Goal: Task Accomplishment & Management: Use online tool/utility

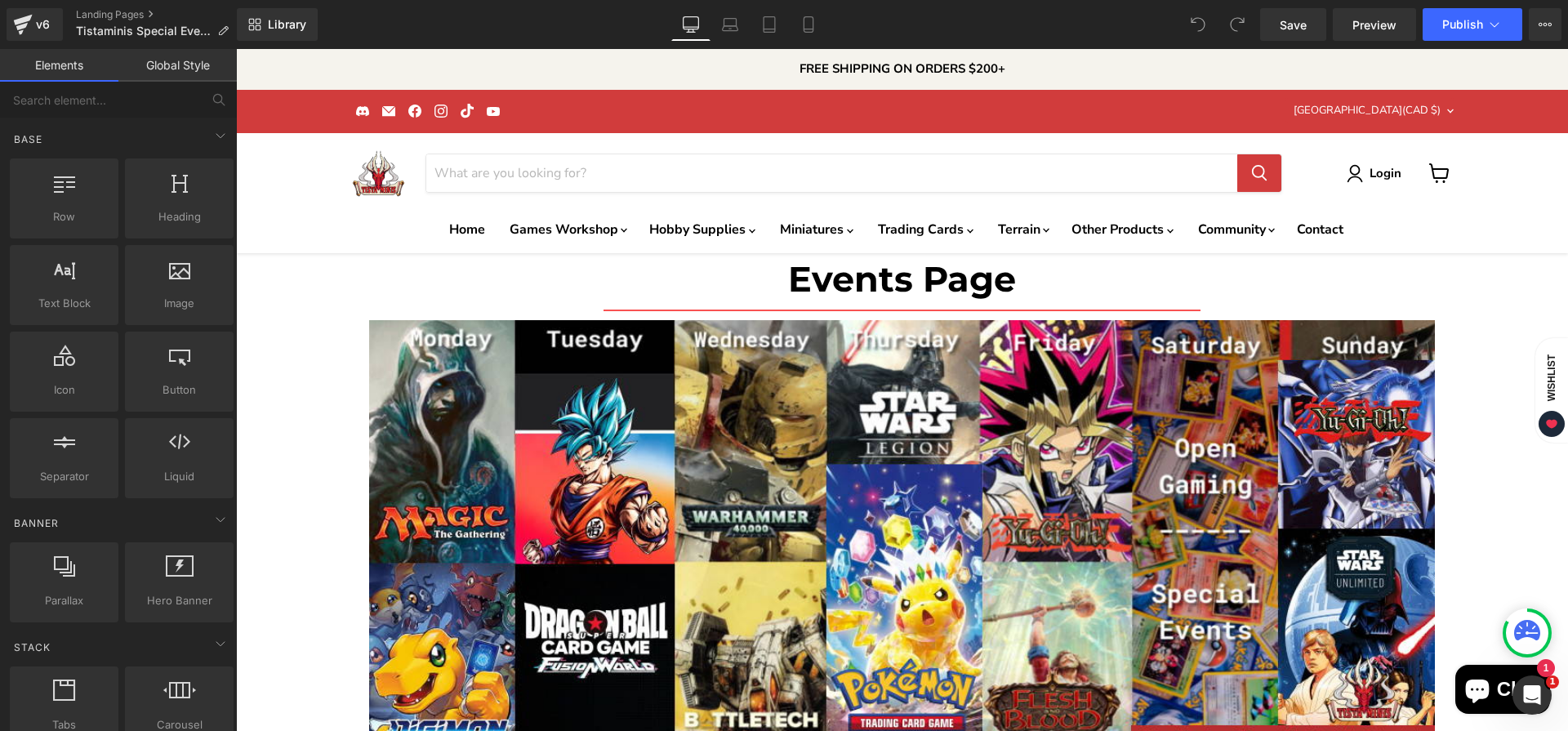
click at [309, 215] on header "Menu Search Cancel Login View cart" at bounding box center [902, 193] width 1333 height 121
click at [1550, 35] on button "View Live Page View with current Template Save Template to Library Schedule Pub…" at bounding box center [1545, 25] width 33 height 33
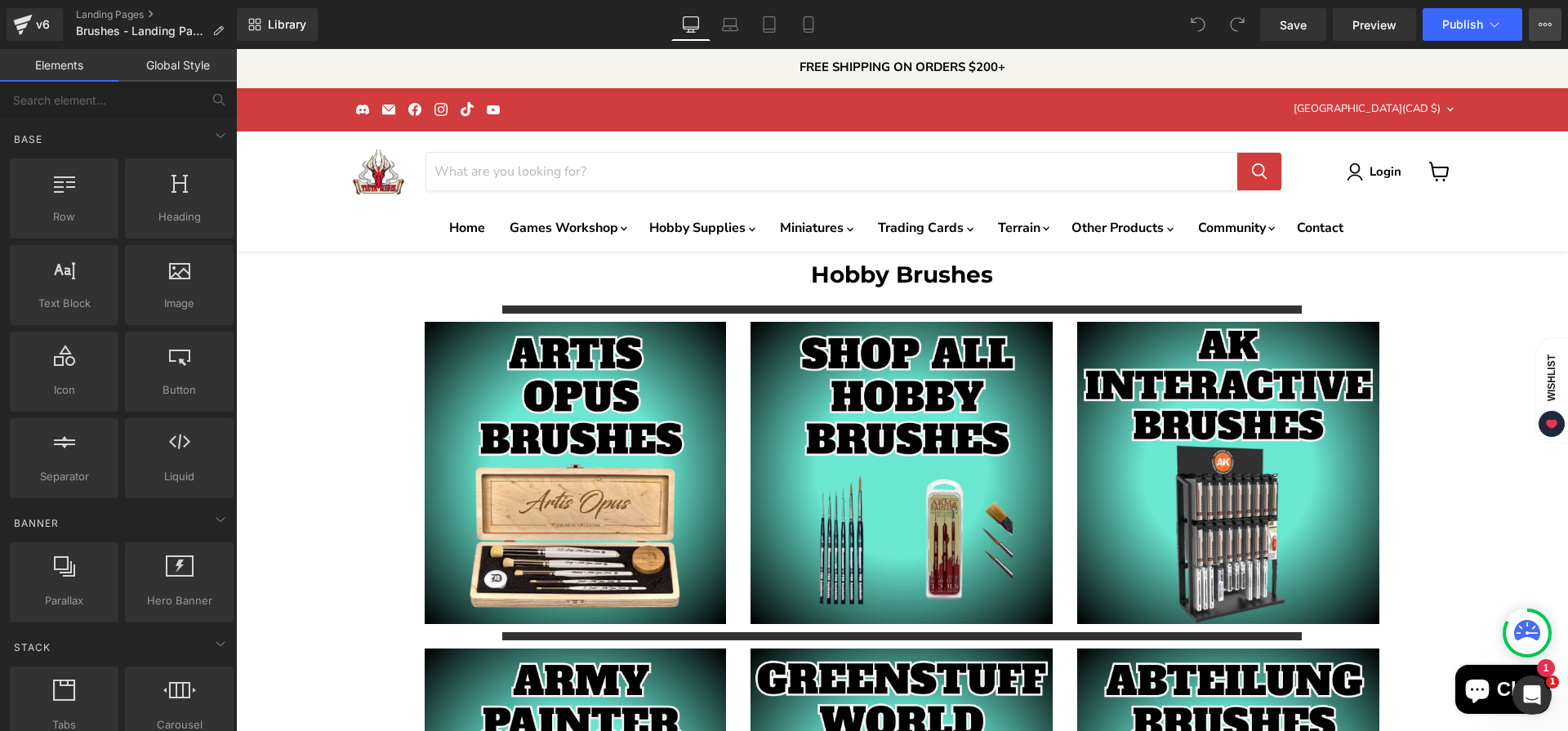
click at [1557, 32] on button "View Live Page View with current Template Save Template to Library Schedule Pub…" at bounding box center [1545, 25] width 33 height 33
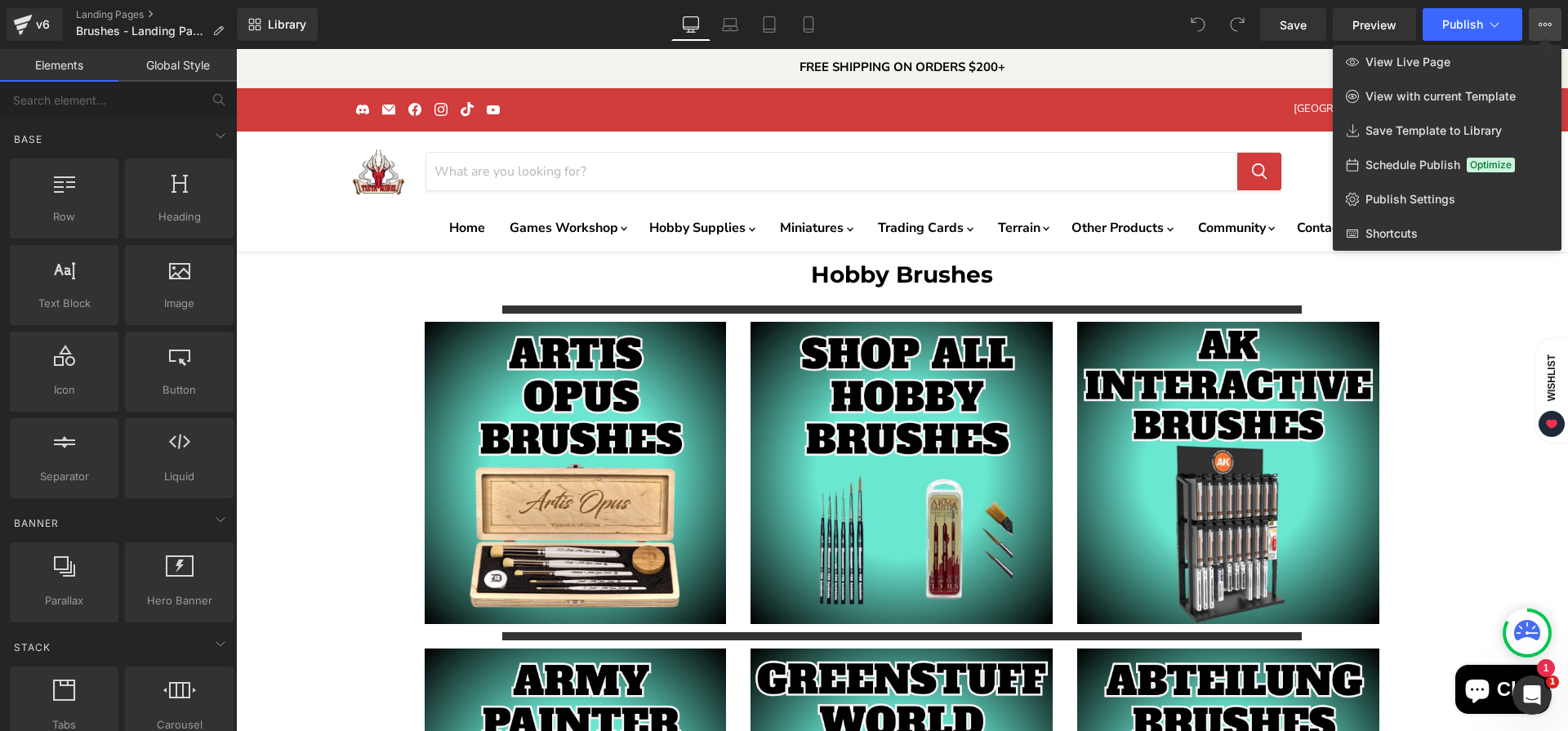
click at [0, 0] on div at bounding box center [0, 0] width 0 height 0
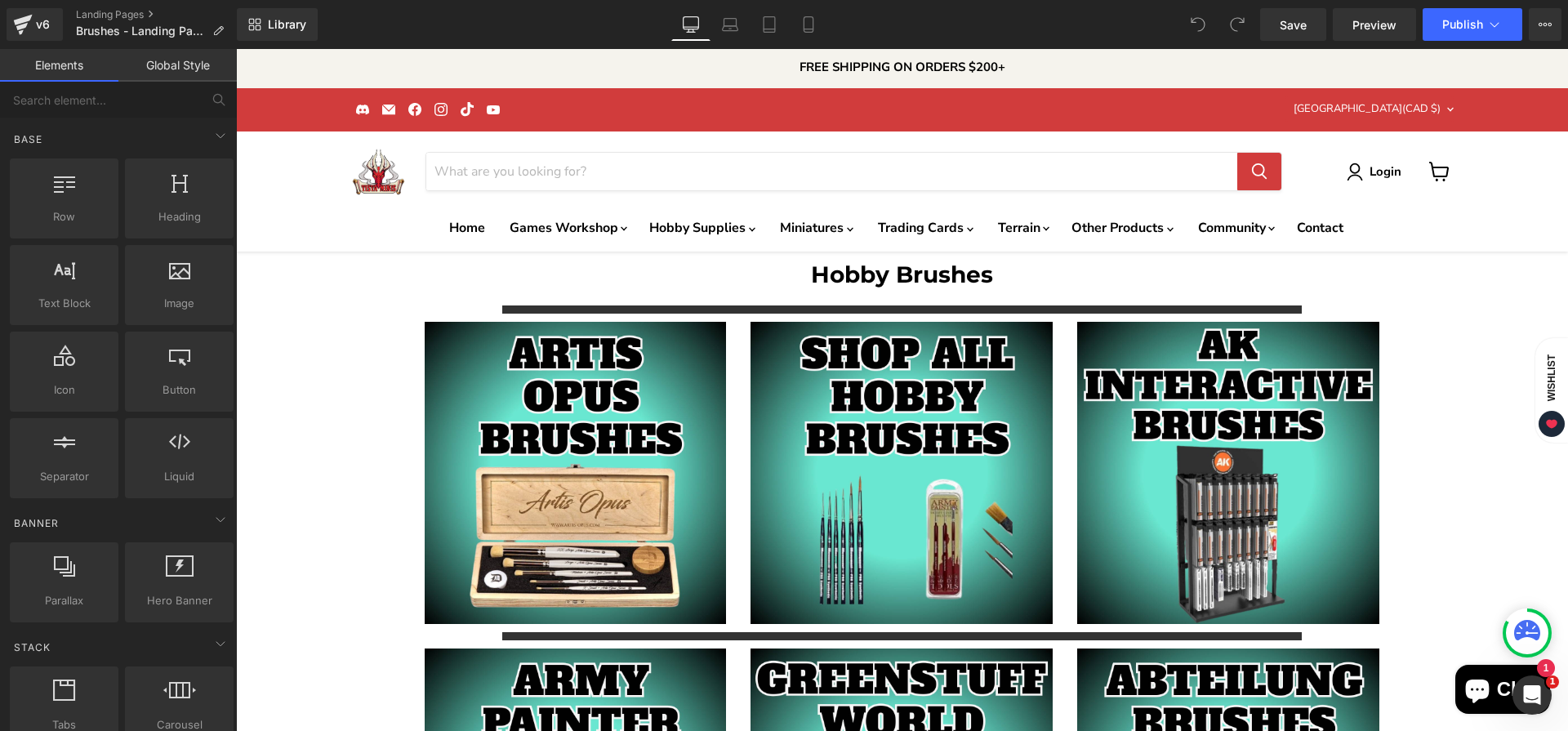
click at [302, 320] on div "Separator" at bounding box center [902, 309] width 1333 height 25
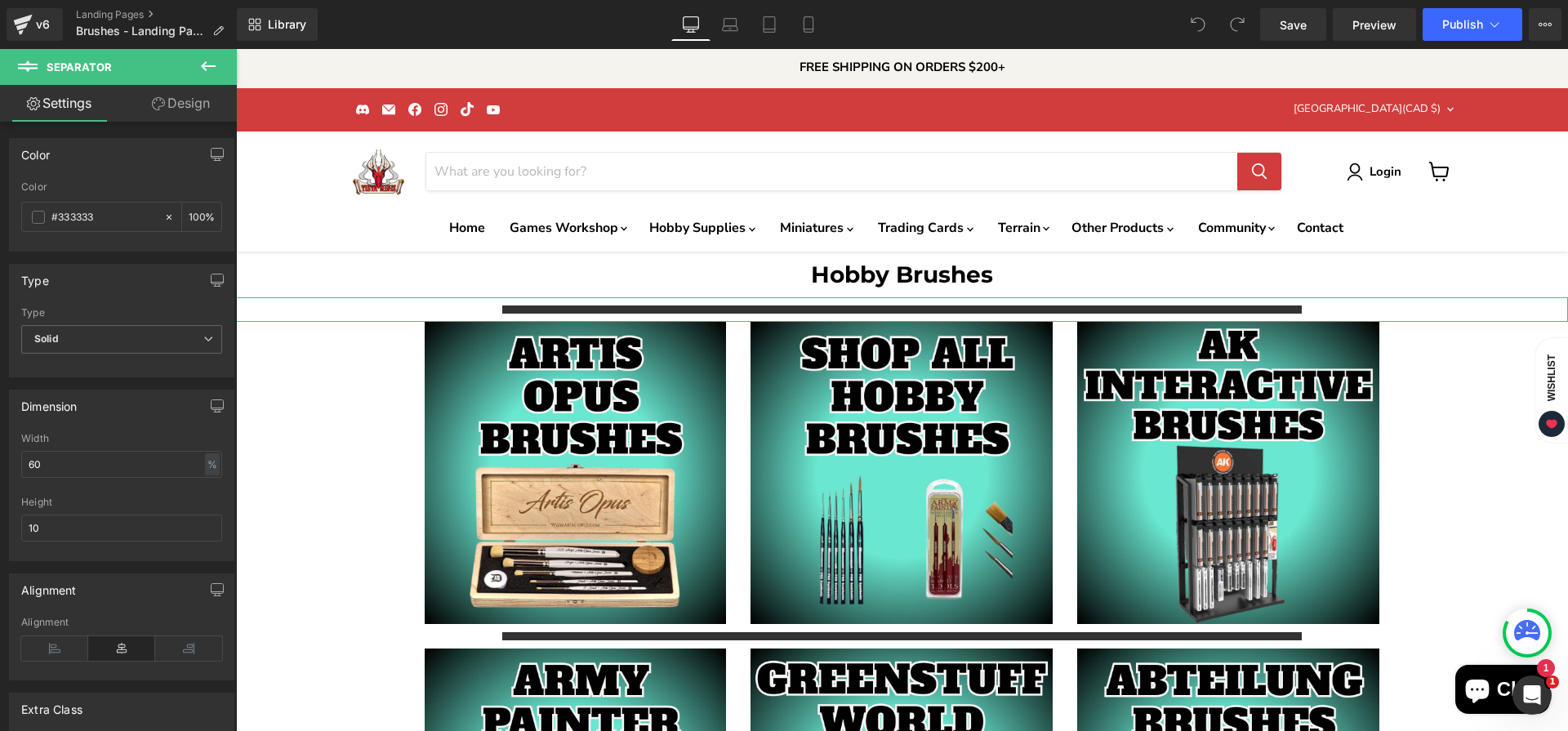
click at [187, 110] on link "Design" at bounding box center [181, 102] width 119 height 36
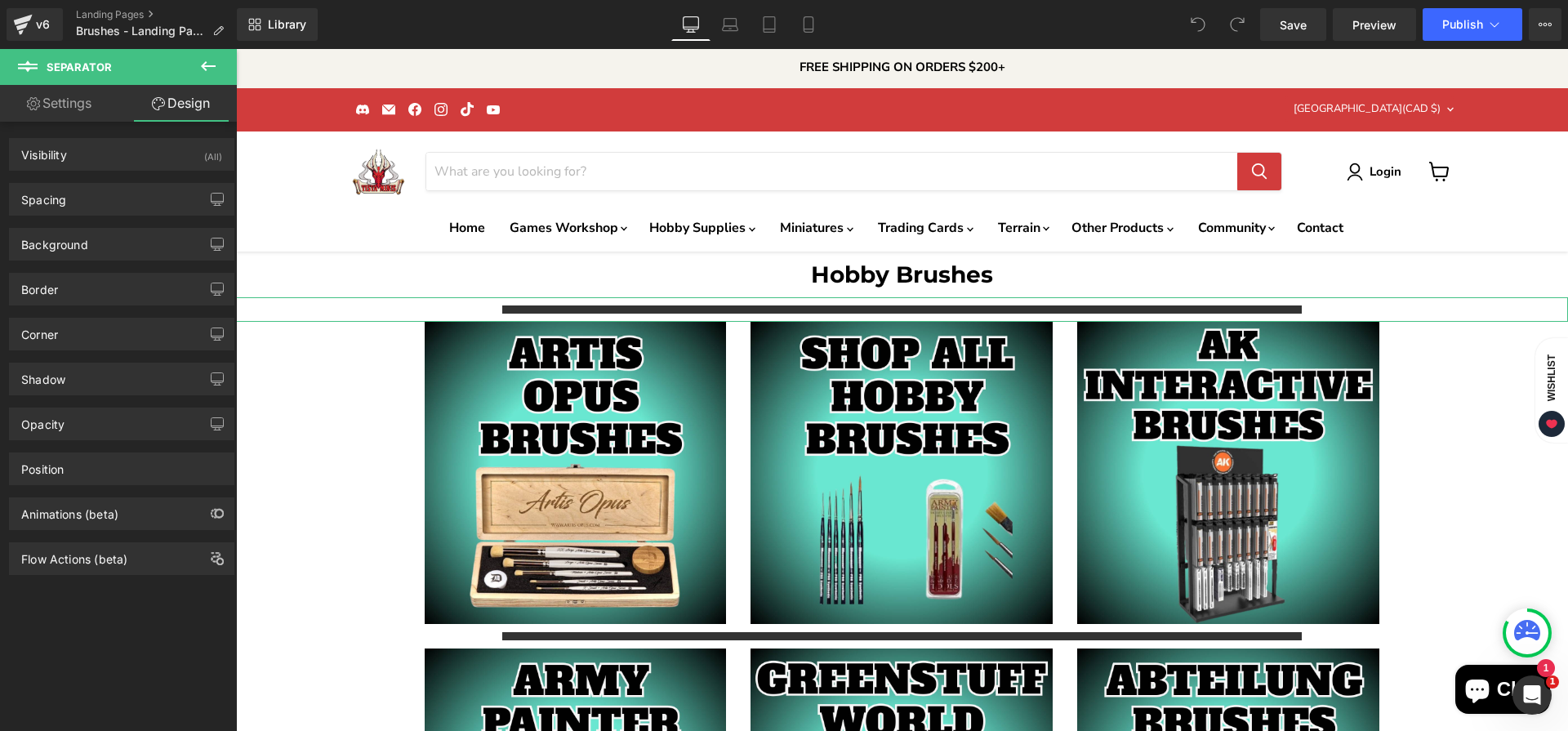
click at [53, 101] on link "Settings" at bounding box center [59, 102] width 119 height 36
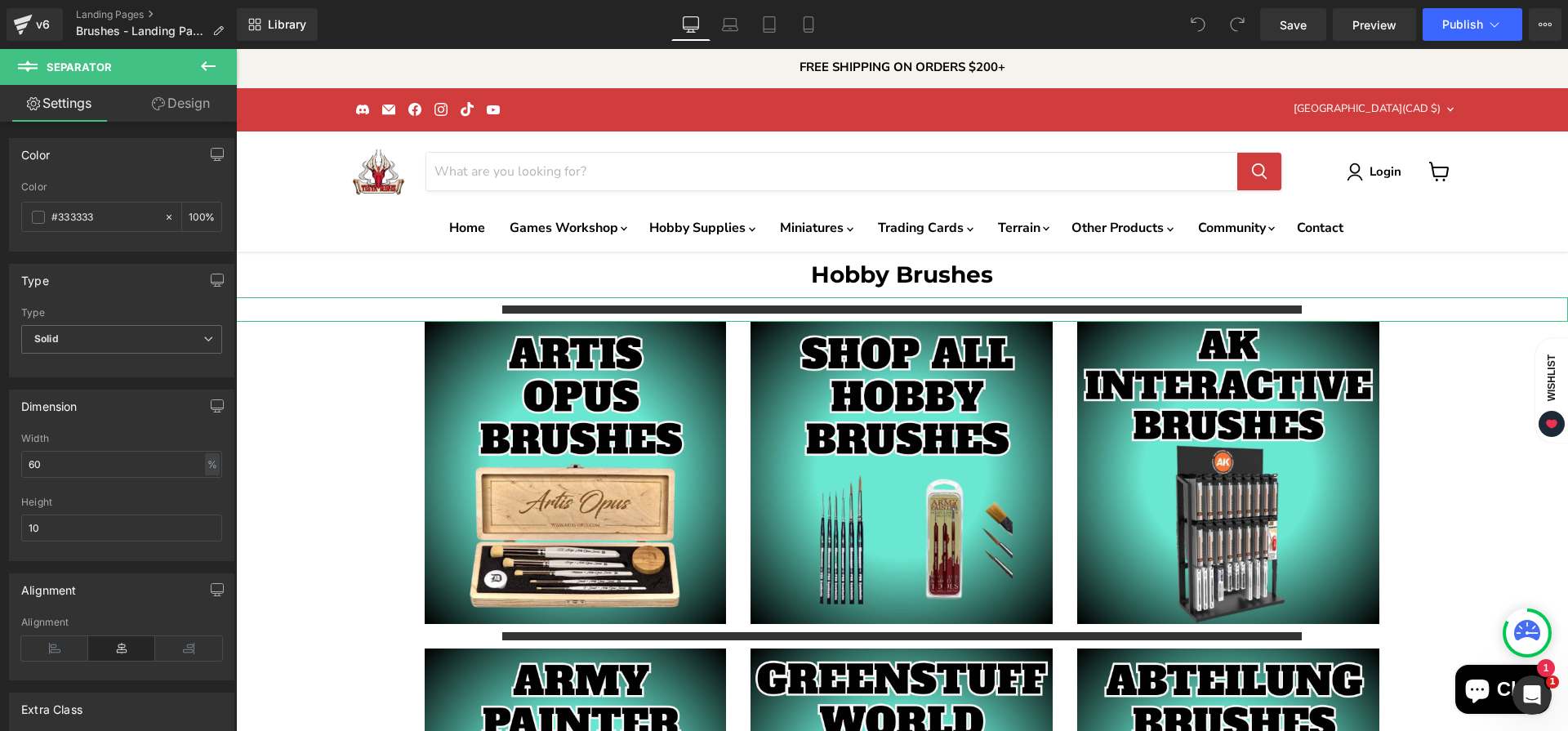
click at [176, 87] on link "Design" at bounding box center [181, 102] width 119 height 36
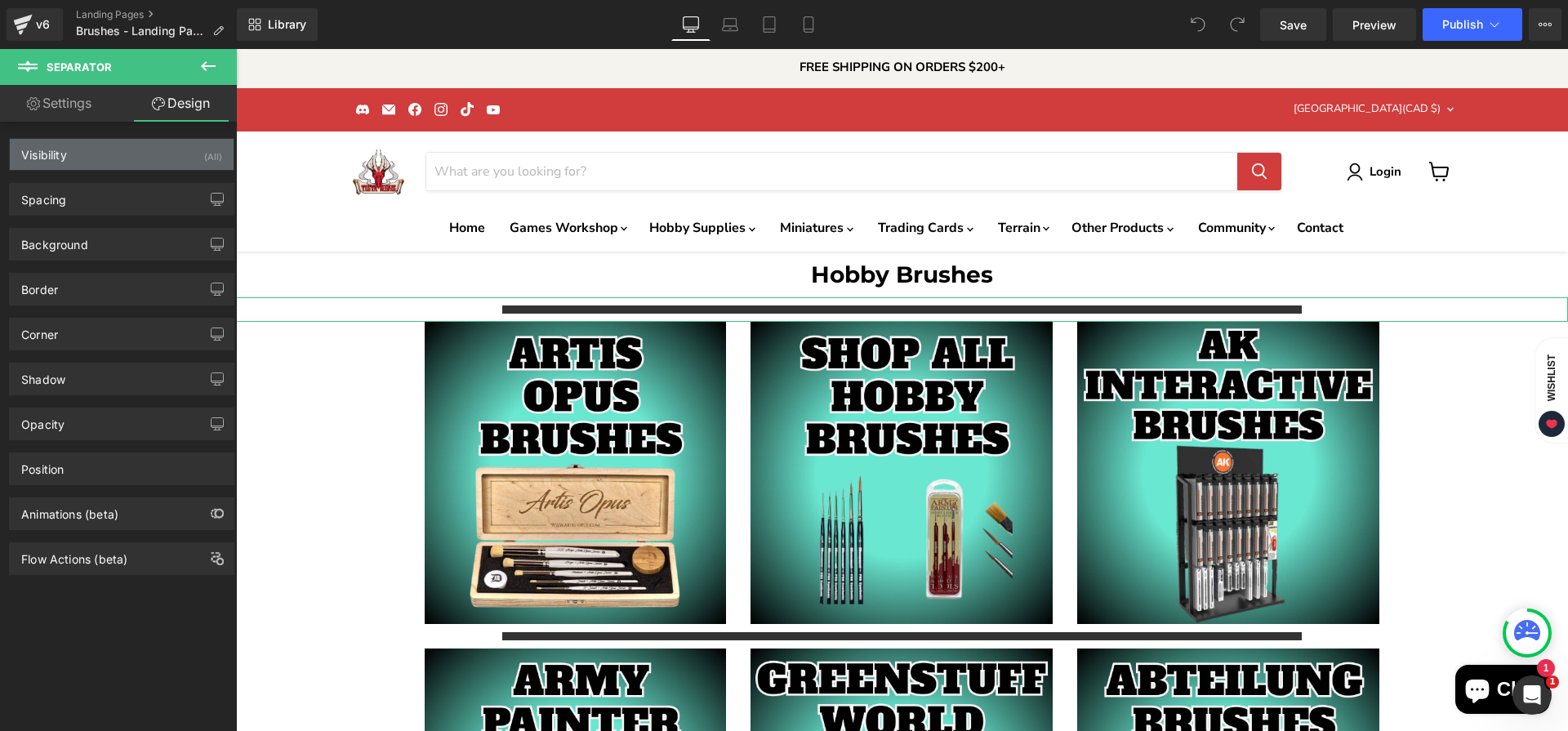
click at [97, 151] on div "Visibility (All)" at bounding box center [122, 154] width 224 height 31
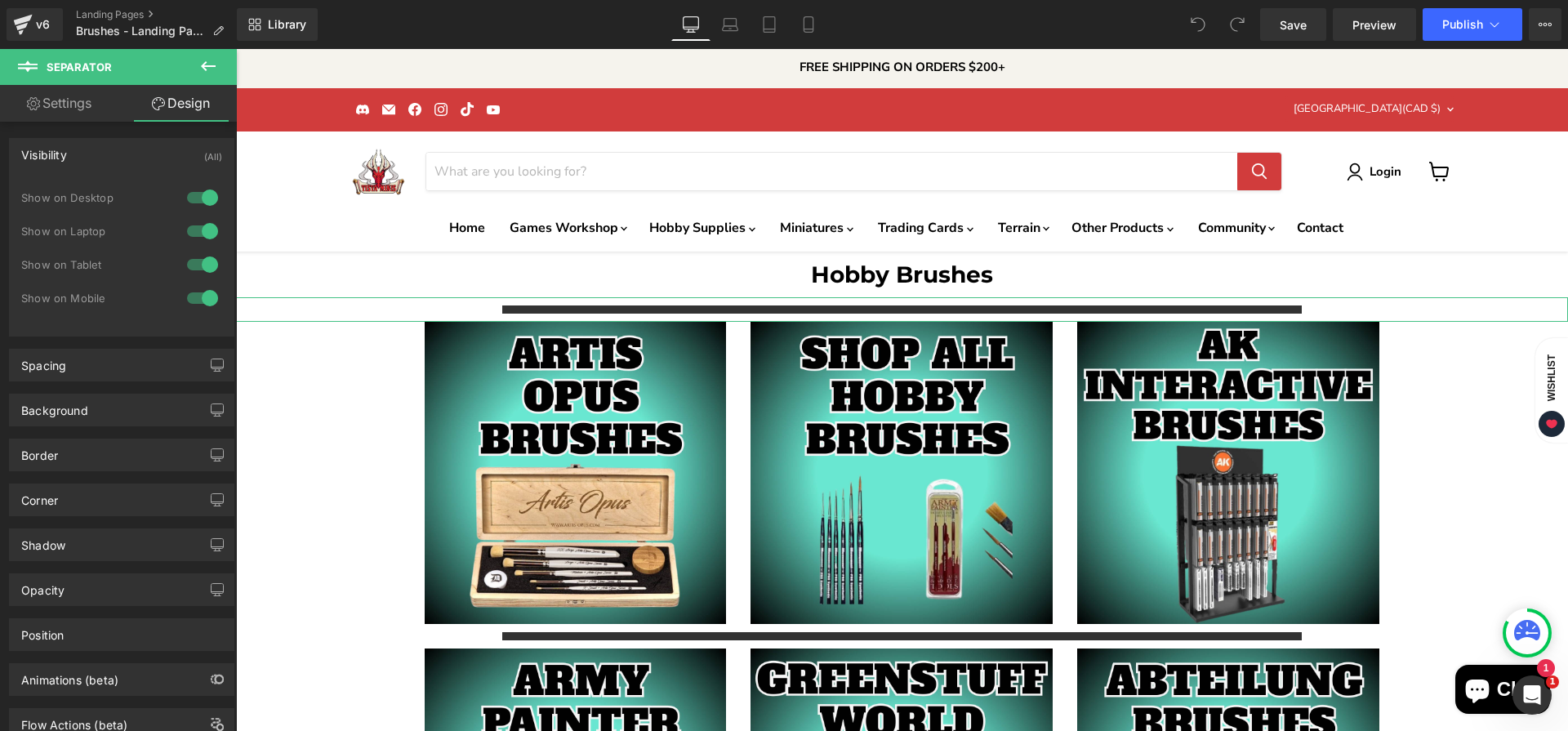
click at [58, 111] on link "Settings" at bounding box center [59, 102] width 119 height 36
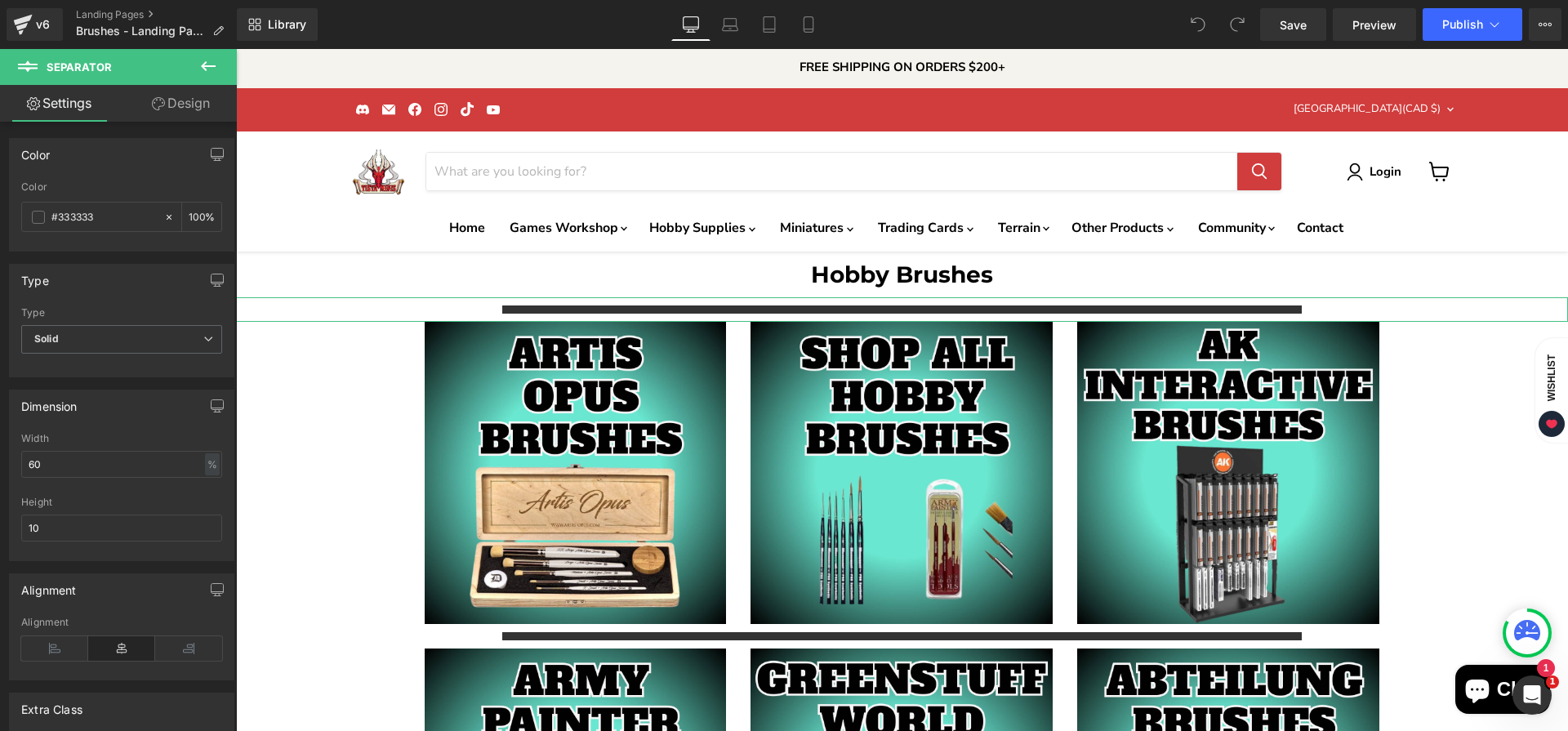
click at [213, 111] on link "Design" at bounding box center [181, 102] width 119 height 36
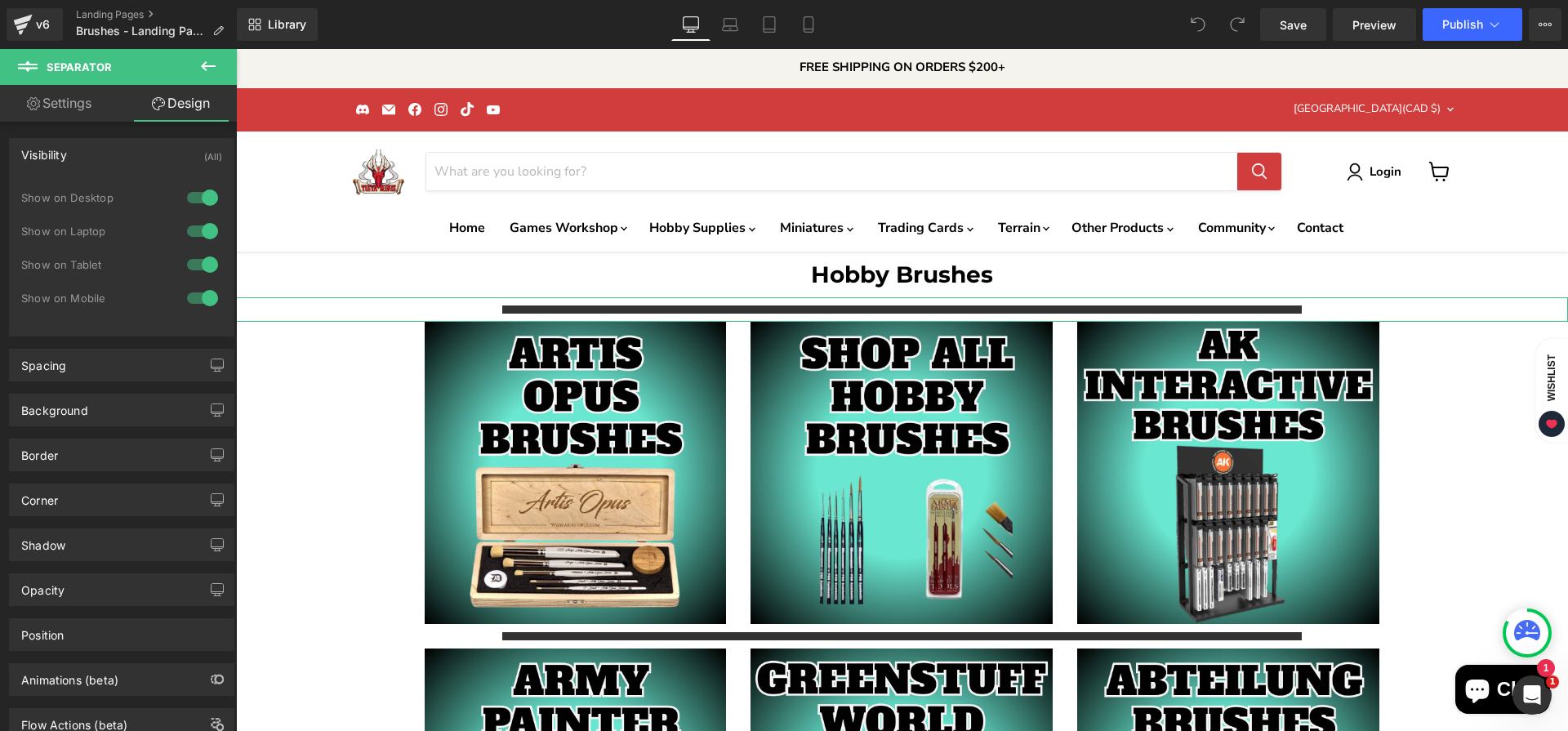
click at [72, 119] on link "Settings" at bounding box center [59, 102] width 119 height 36
type input "100"
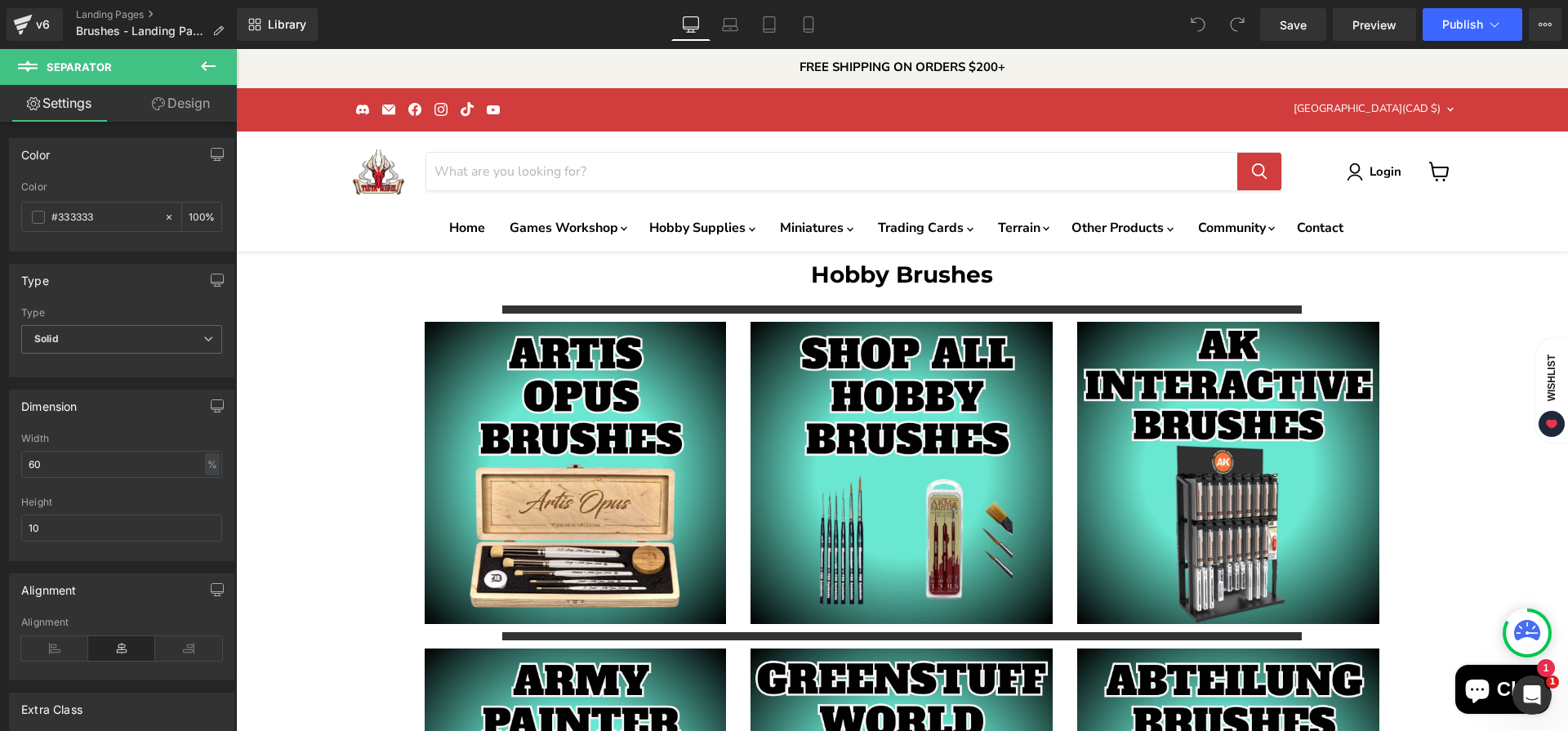
scroll to position [1168, 0]
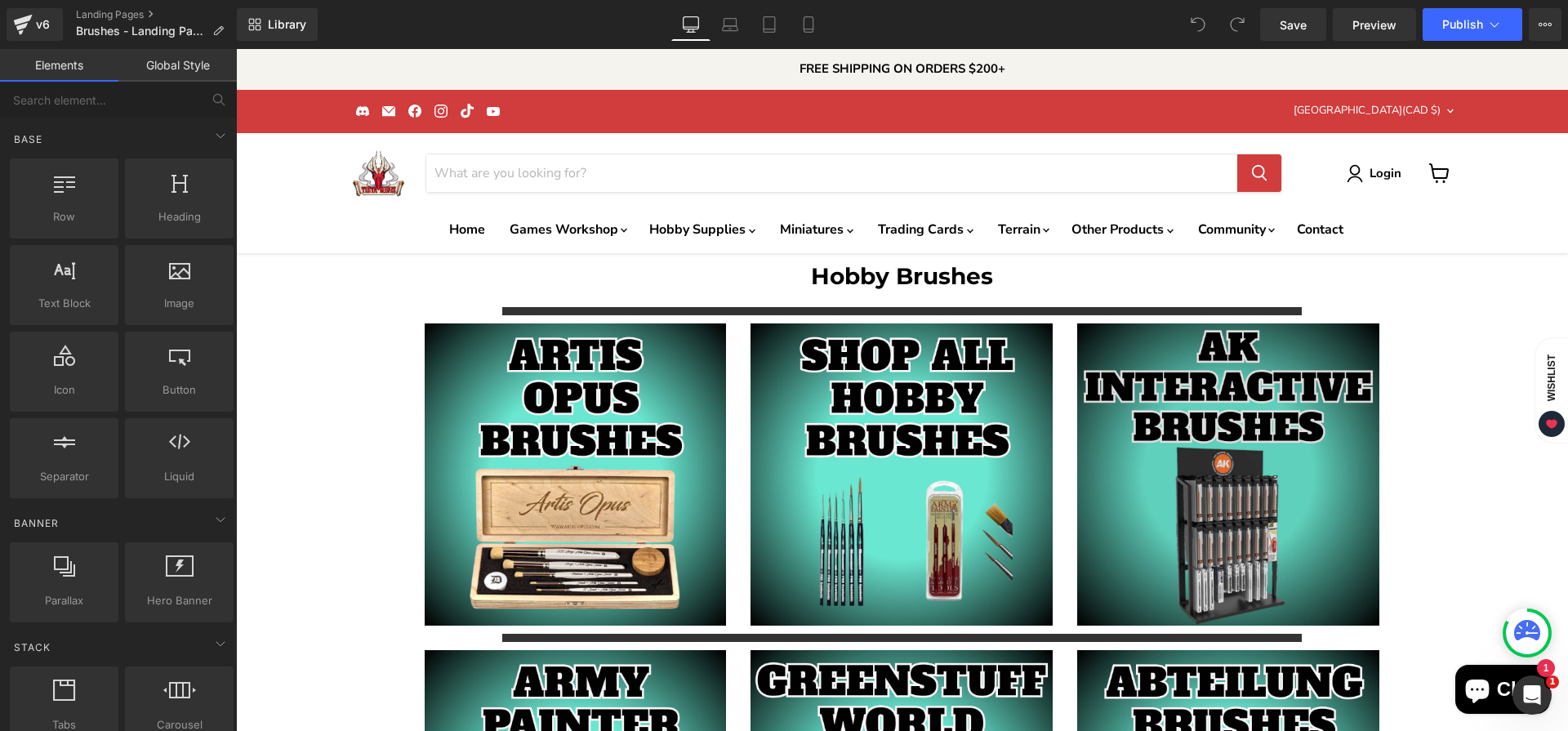
scroll to position [0, 0]
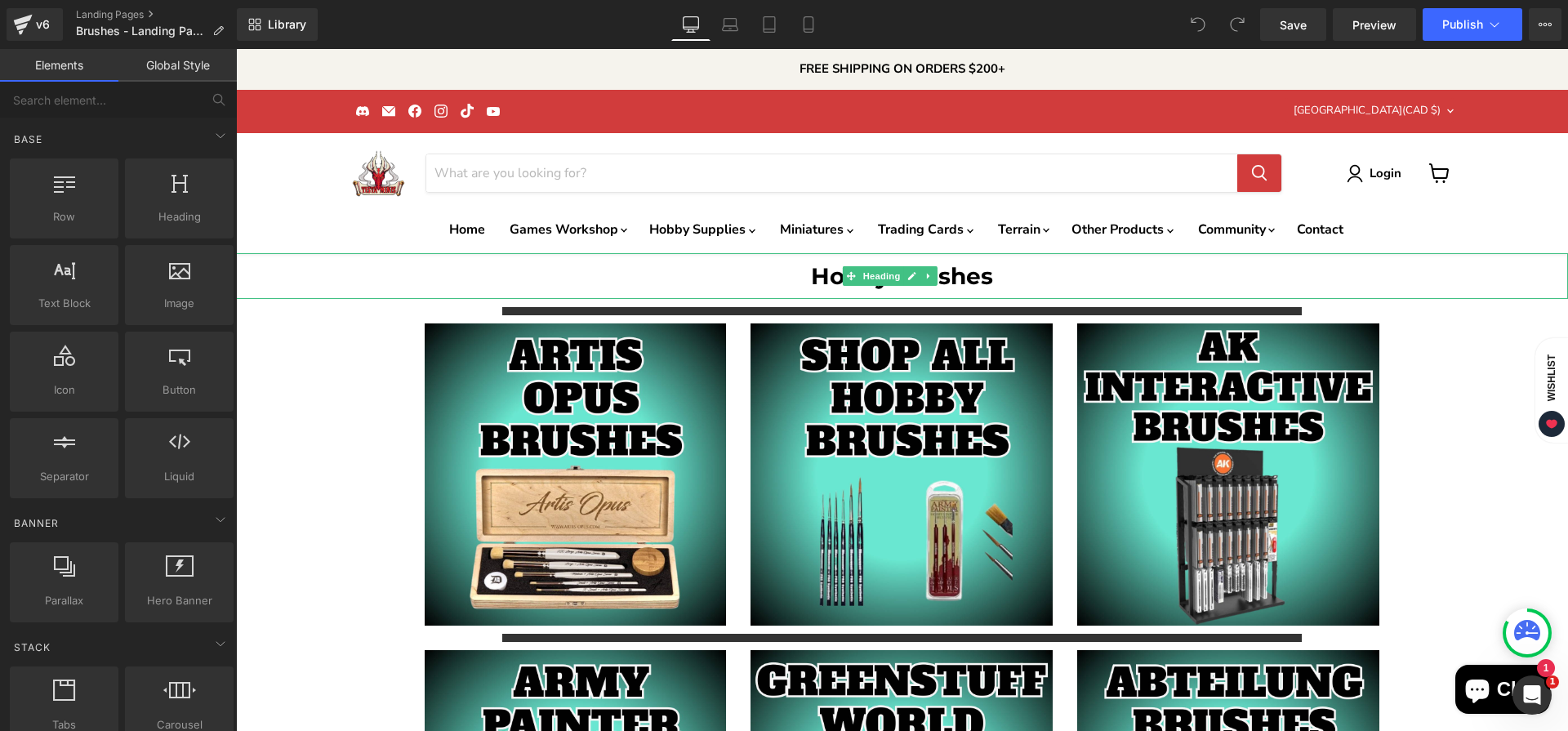
click at [312, 260] on h1 "Hobby Brushes" at bounding box center [902, 276] width 1333 height 46
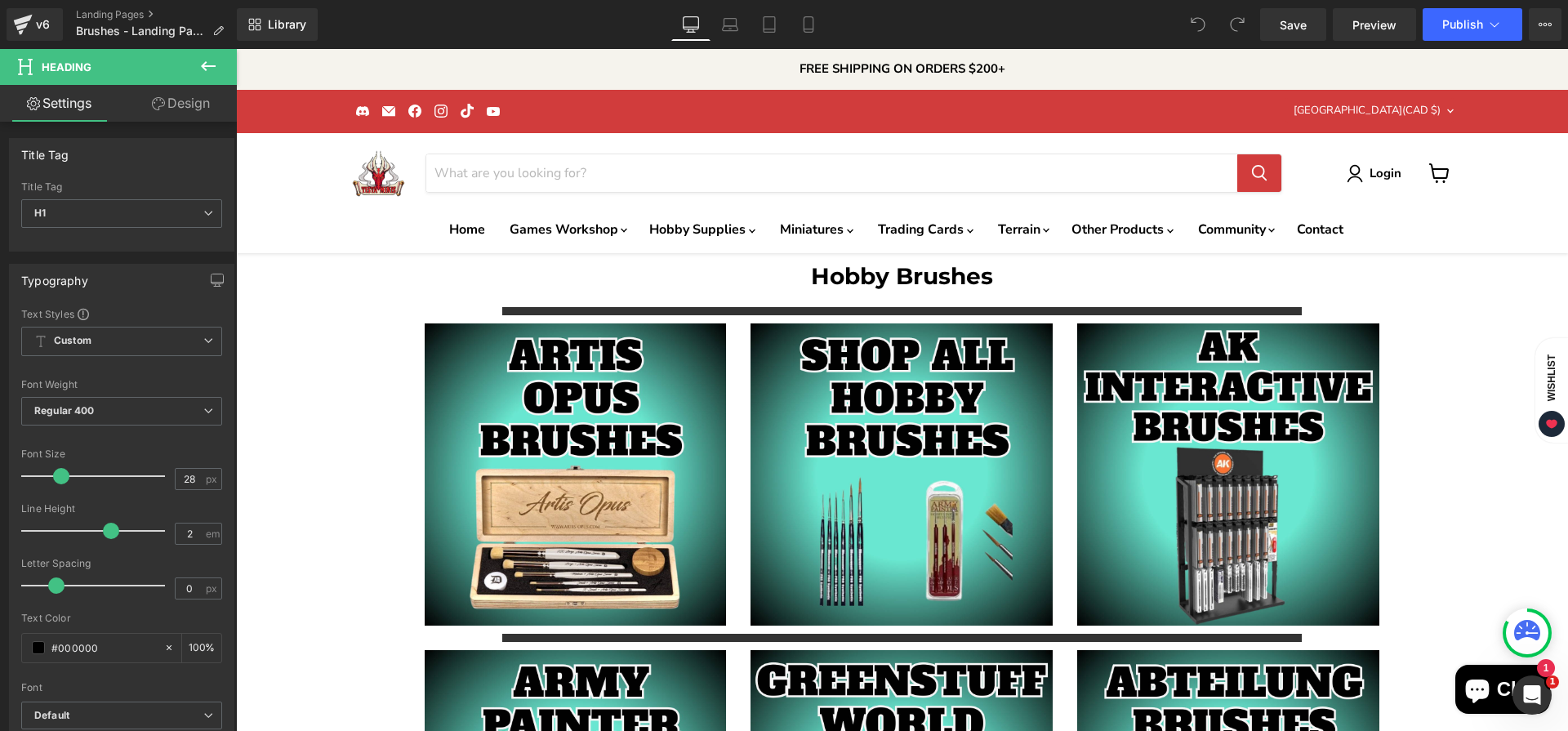
click at [175, 115] on link "Design" at bounding box center [181, 102] width 119 height 36
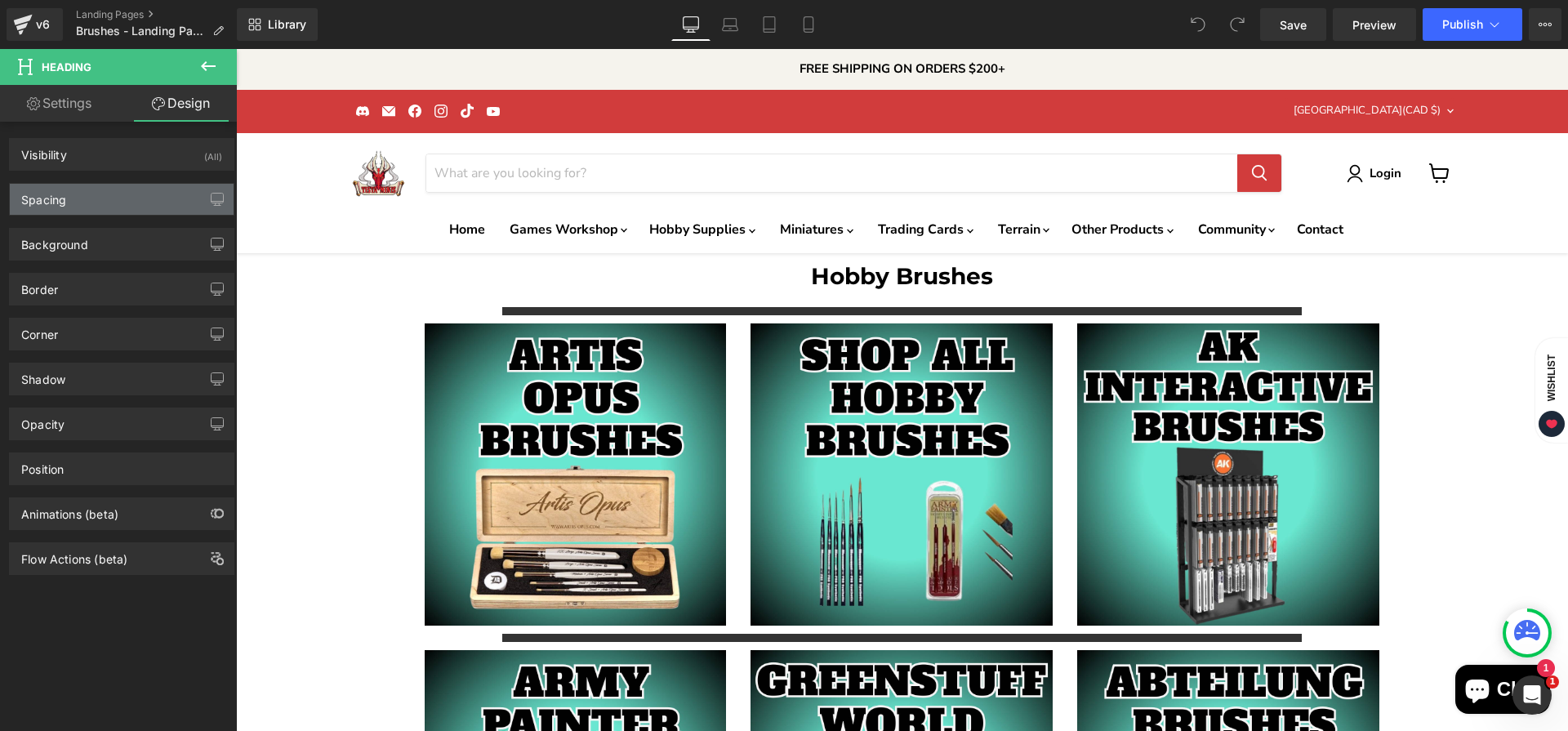
type input "#333333"
type input "100"
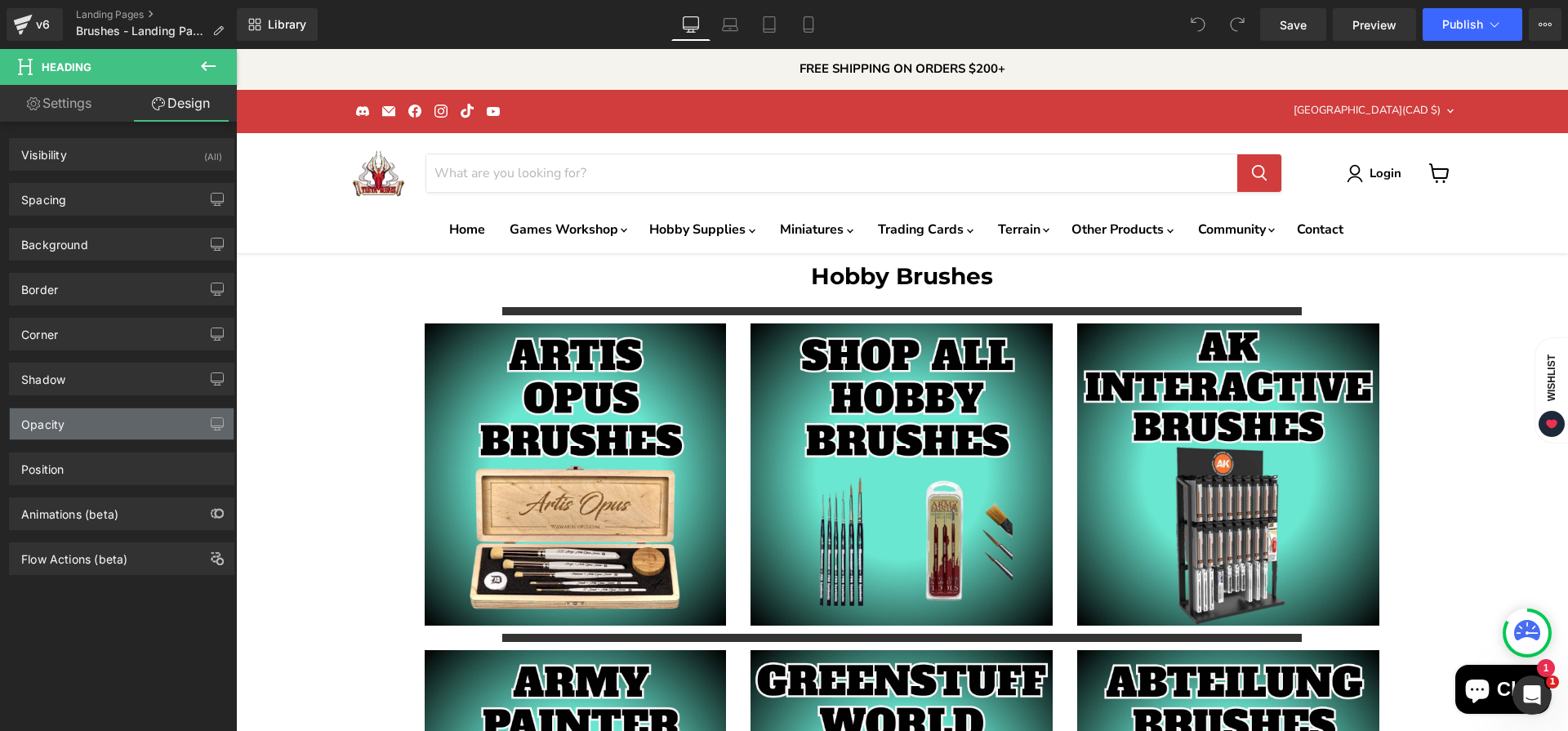
click at [109, 424] on div "Opacity" at bounding box center [122, 424] width 224 height 31
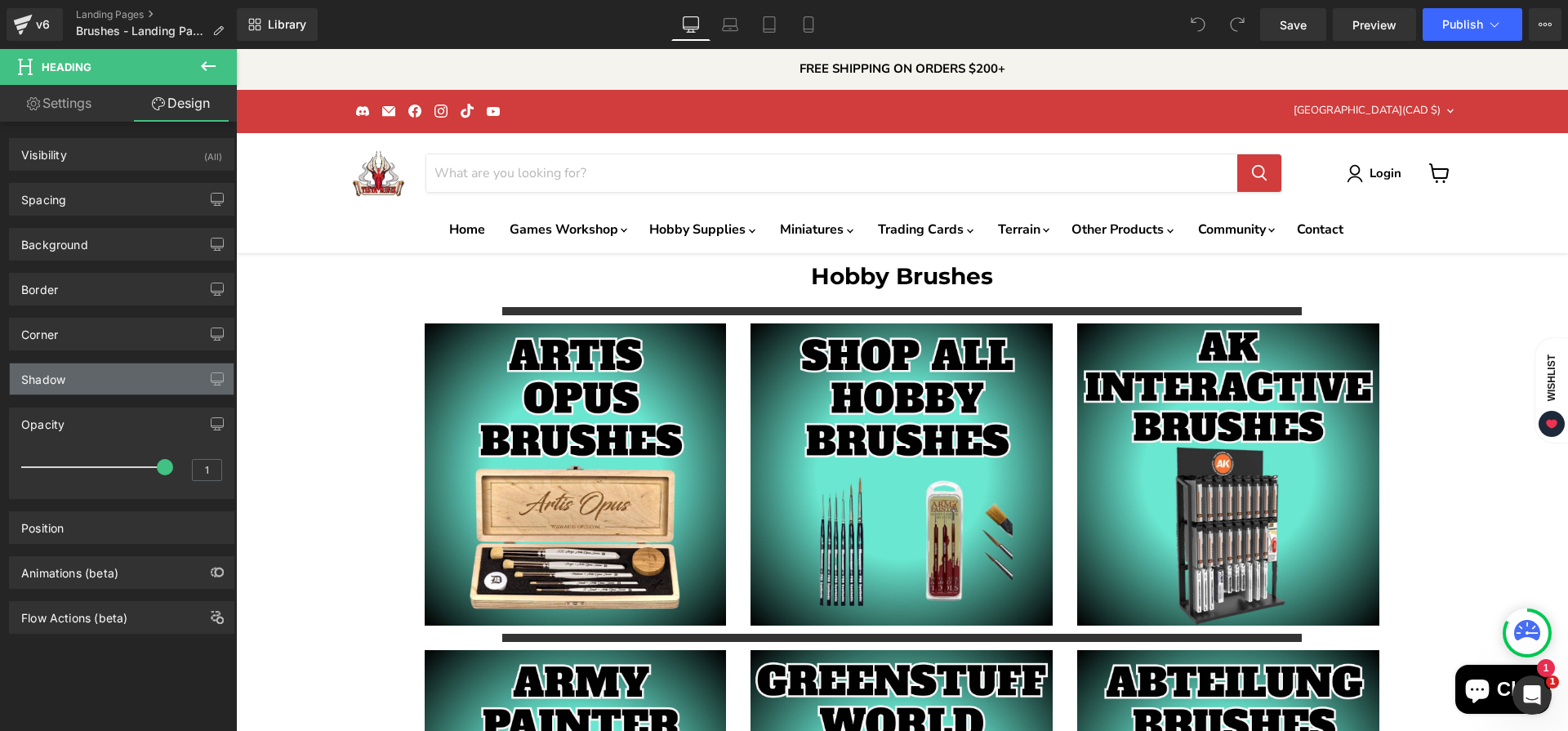
click at [113, 374] on div "Shadow" at bounding box center [122, 379] width 224 height 31
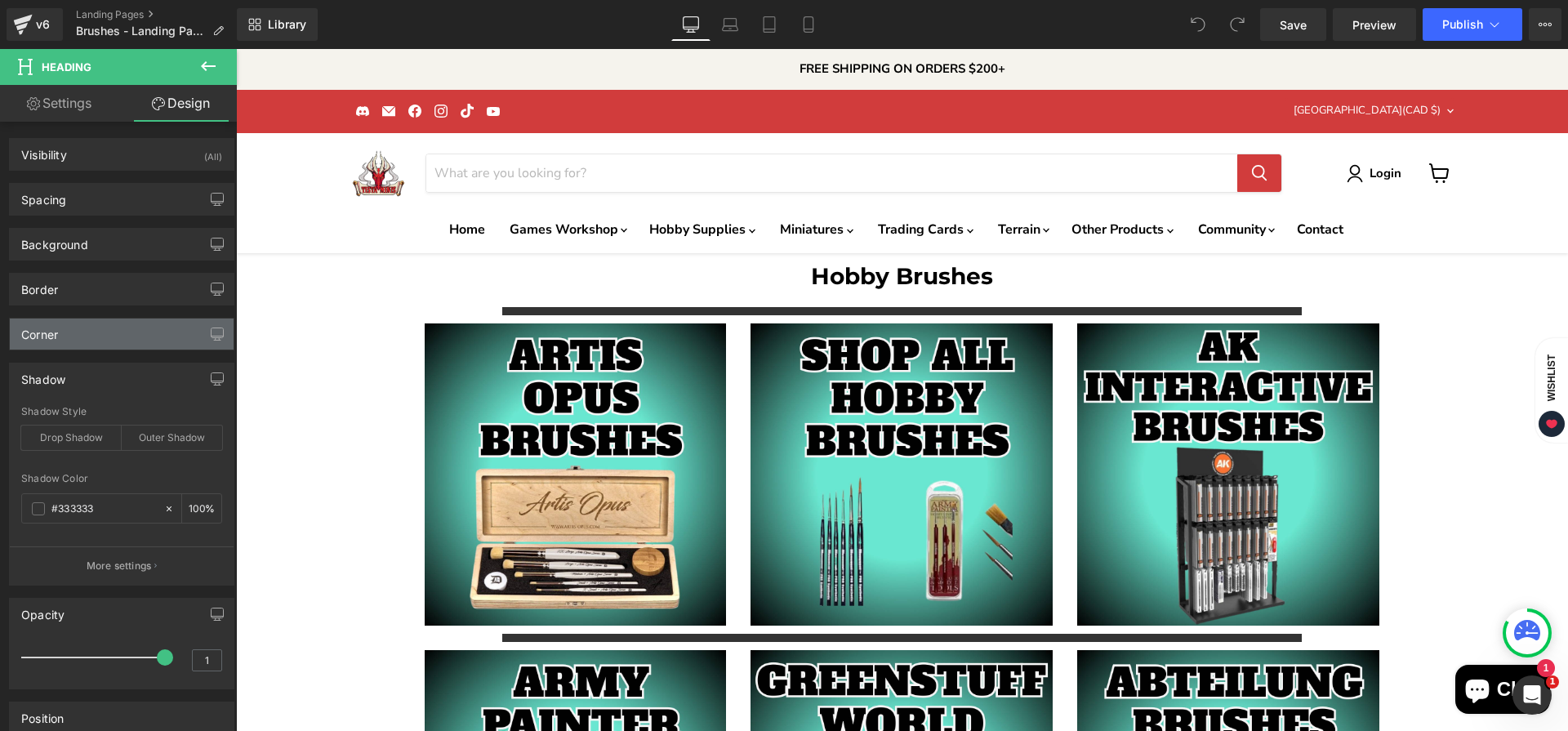
click at [107, 339] on div "Corner" at bounding box center [122, 334] width 224 height 31
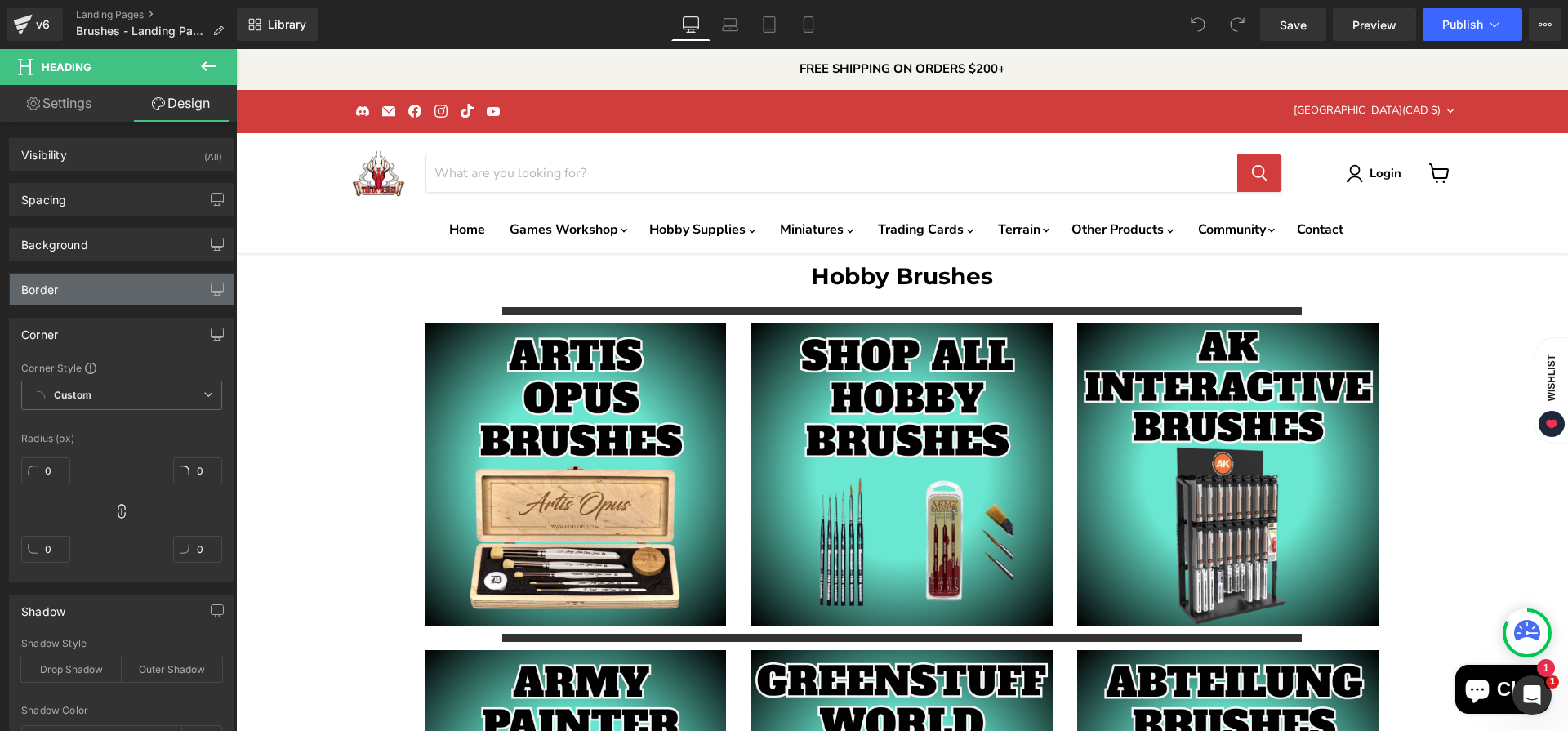
click at [99, 301] on div "Border" at bounding box center [122, 289] width 224 height 31
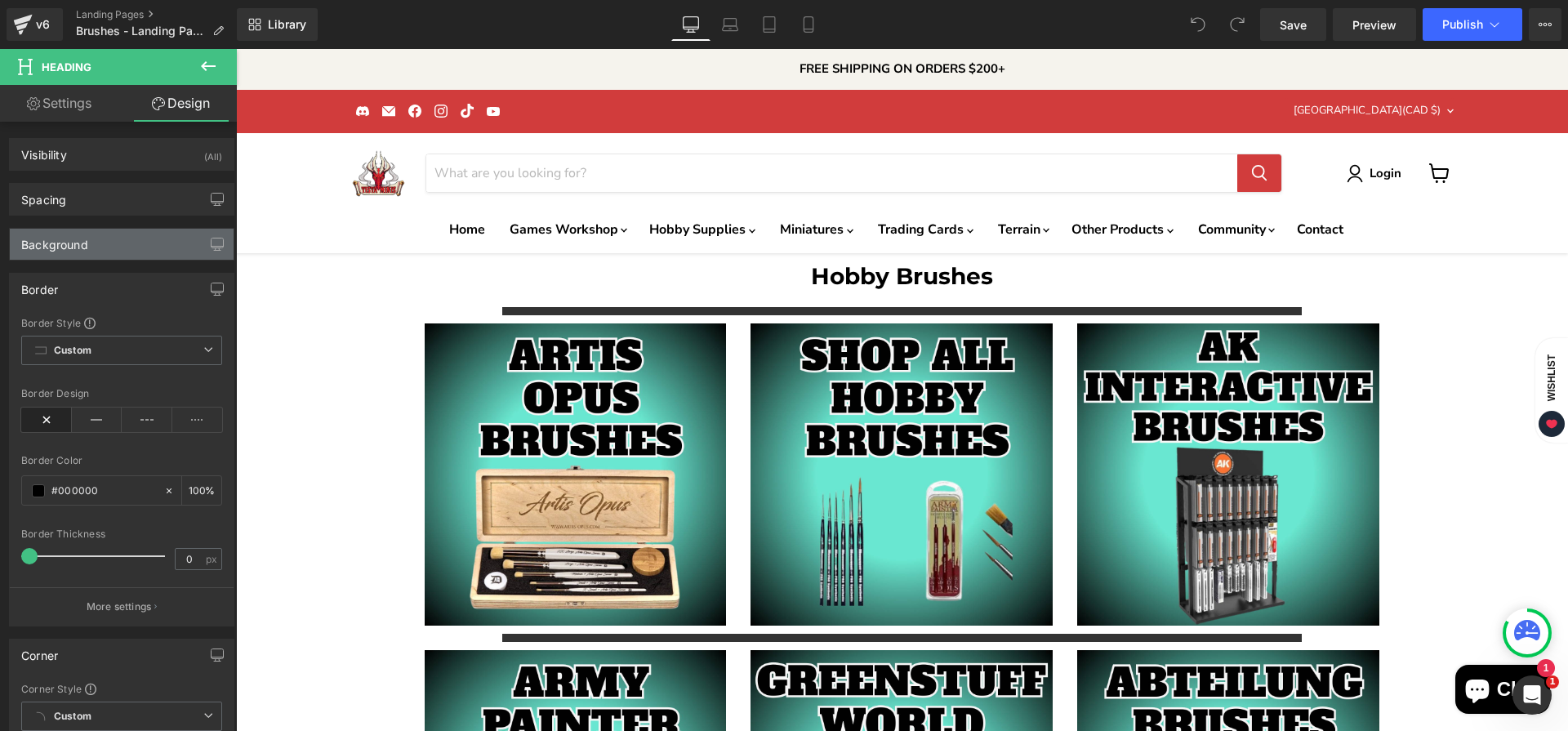
click at [96, 251] on div "Background" at bounding box center [122, 244] width 224 height 31
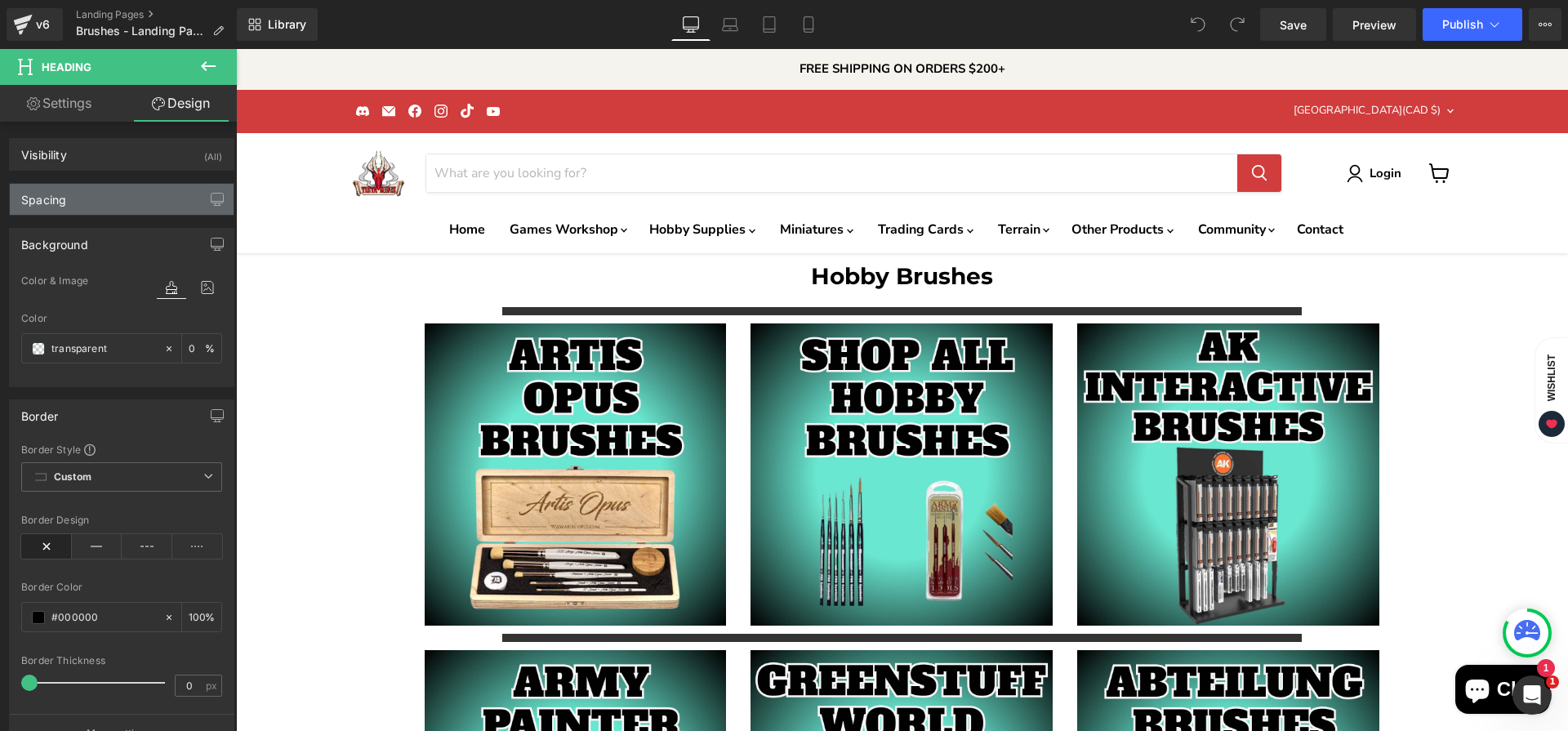
click at [90, 197] on div "Spacing" at bounding box center [122, 199] width 224 height 31
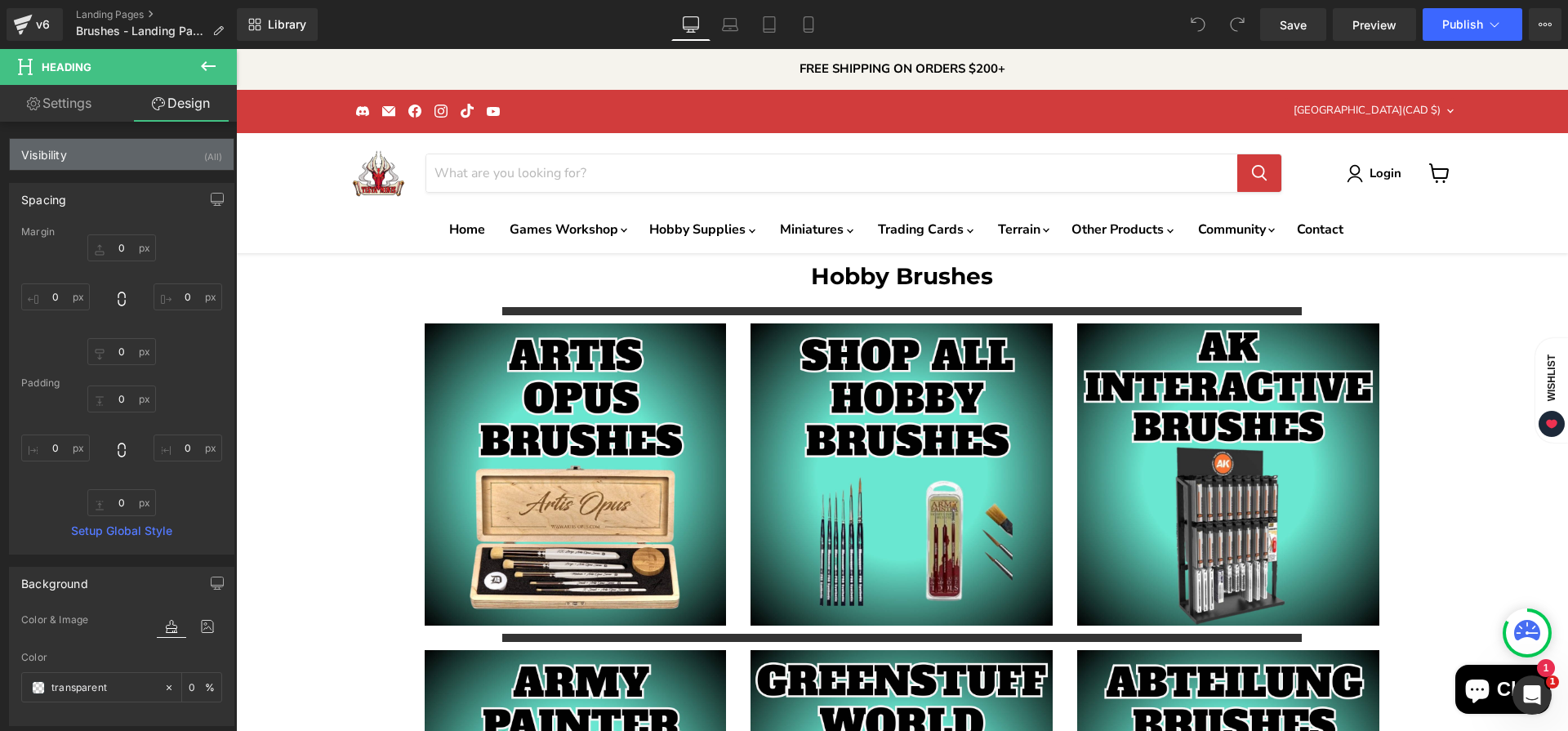
click at [93, 146] on div "Visibility (All)" at bounding box center [122, 154] width 224 height 31
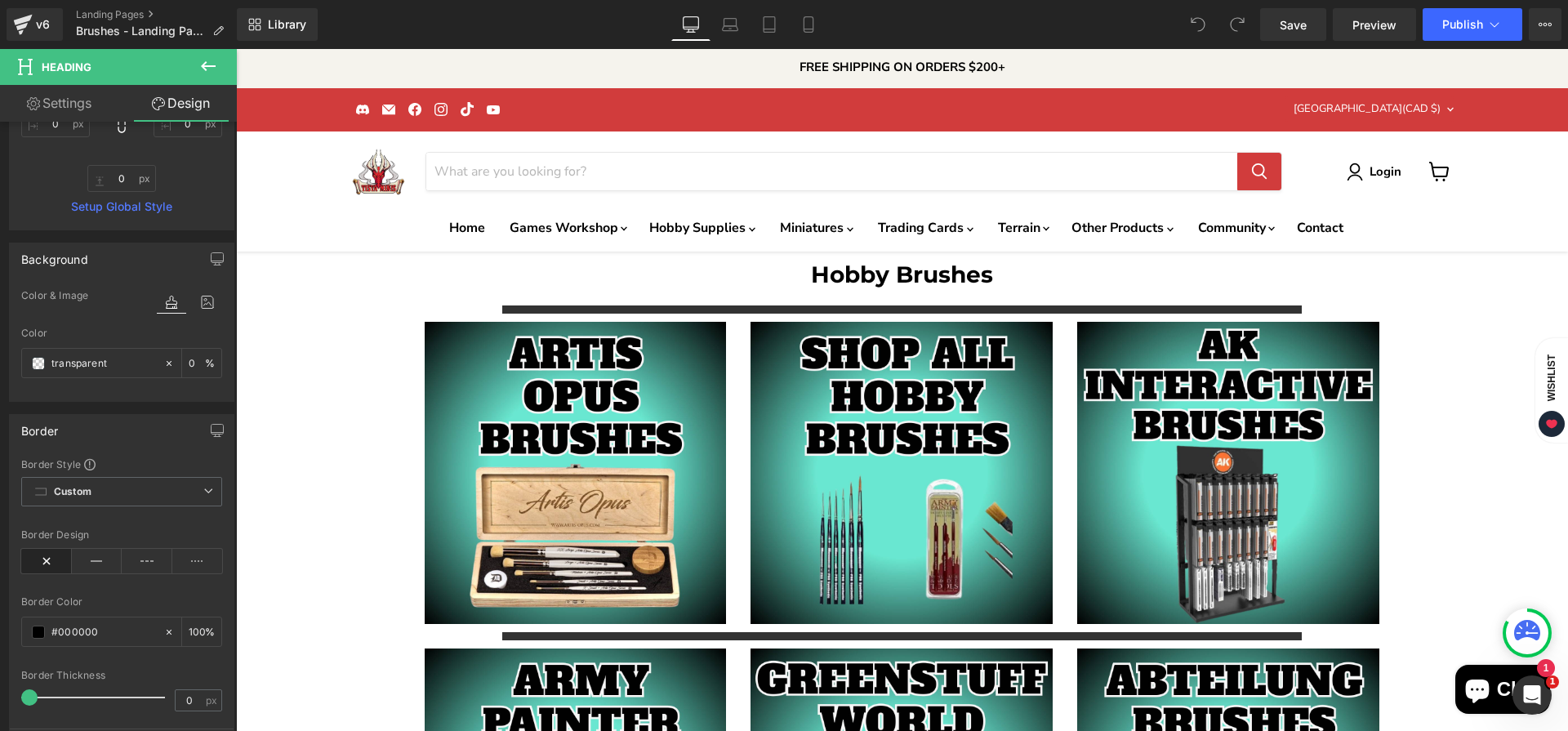
scroll to position [98, 0]
